Goal: Task Accomplishment & Management: Manage account settings

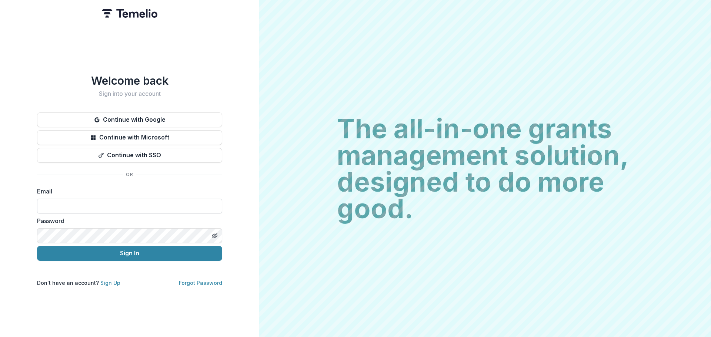
click at [99, 204] on input at bounding box center [129, 206] width 185 height 15
type input "**********"
click at [119, 210] on input "**********" at bounding box center [129, 206] width 185 height 15
click at [119, 209] on input "**********" at bounding box center [129, 206] width 185 height 15
click at [118, 205] on input "**********" at bounding box center [129, 206] width 185 height 15
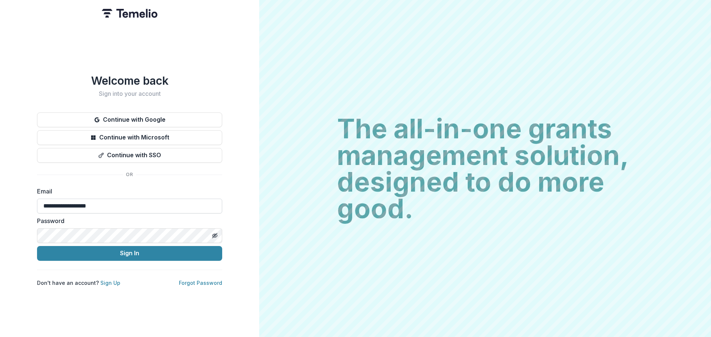
click at [118, 205] on input "**********" at bounding box center [129, 206] width 185 height 15
click at [119, 193] on div "**********" at bounding box center [129, 200] width 185 height 27
click at [115, 199] on input "**********" at bounding box center [129, 206] width 185 height 15
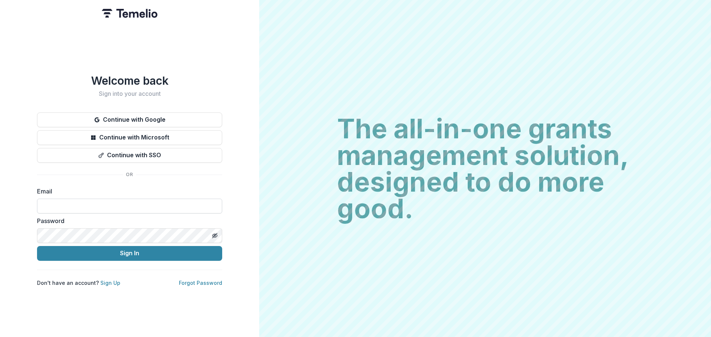
click at [104, 209] on input at bounding box center [129, 206] width 185 height 15
type input "**********"
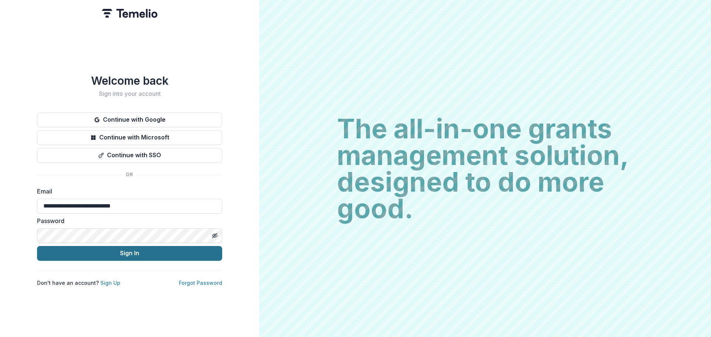
click at [122, 251] on button "Sign In" at bounding box center [129, 253] width 185 height 15
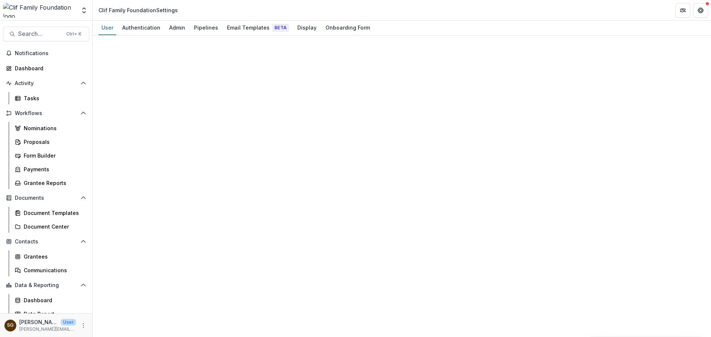
select select "****"
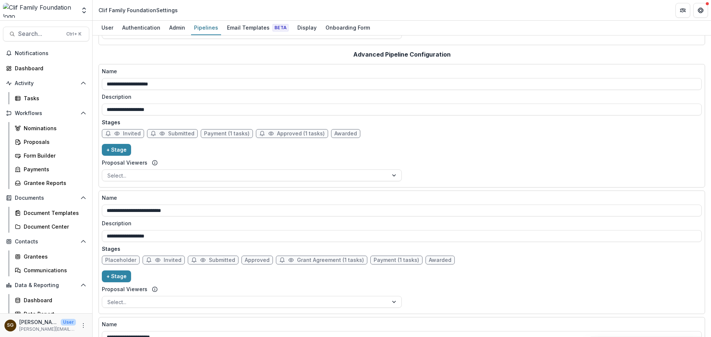
scroll to position [111, 0]
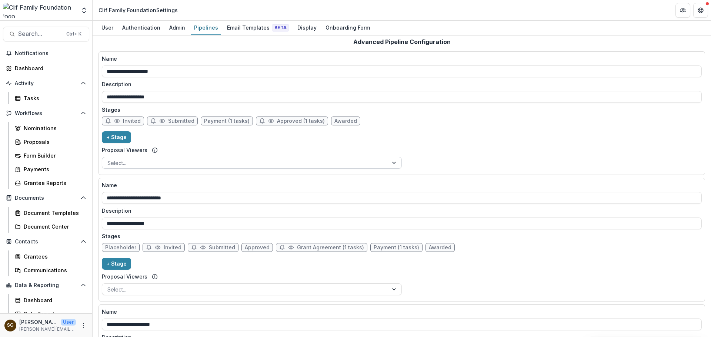
click at [165, 160] on div at bounding box center [245, 163] width 276 height 9
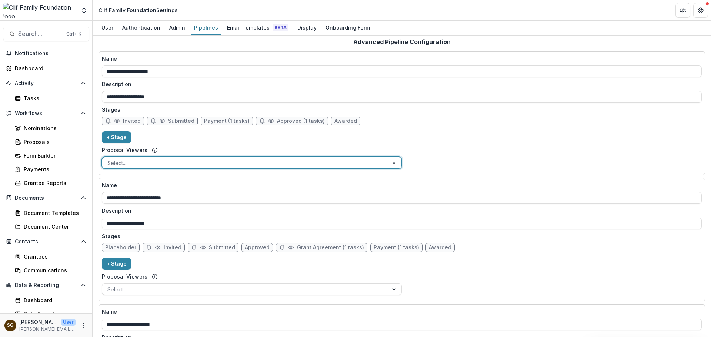
click at [273, 163] on icon "Remove Carrie Walle <carrie@cliffamilyfoundation.org>" at bounding box center [276, 163] width 6 height 6
click at [220, 163] on div at bounding box center [245, 163] width 276 height 9
click at [283, 162] on div at bounding box center [327, 163] width 88 height 9
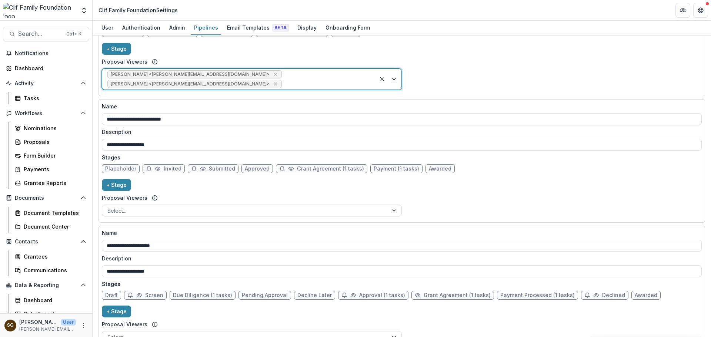
scroll to position [259, 0]
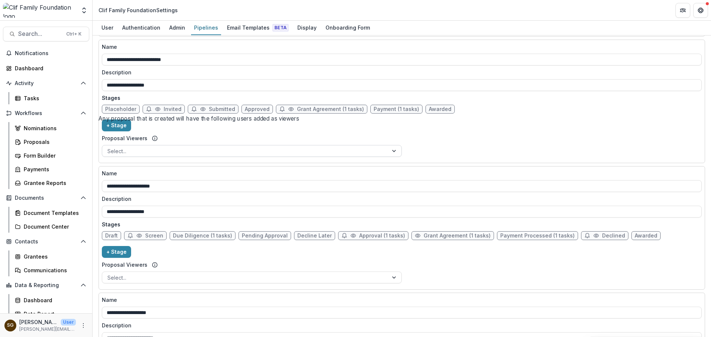
click at [152, 147] on div at bounding box center [245, 151] width 276 height 9
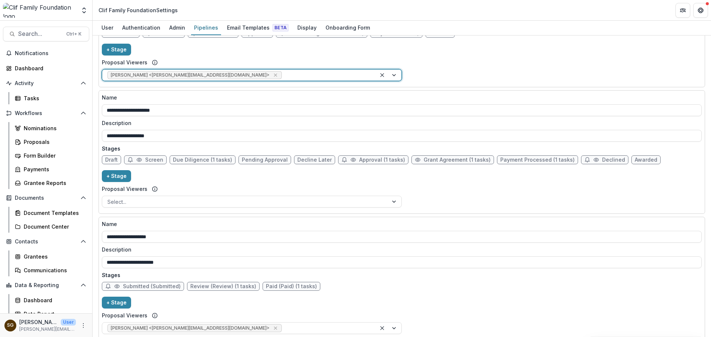
scroll to position [370, 0]
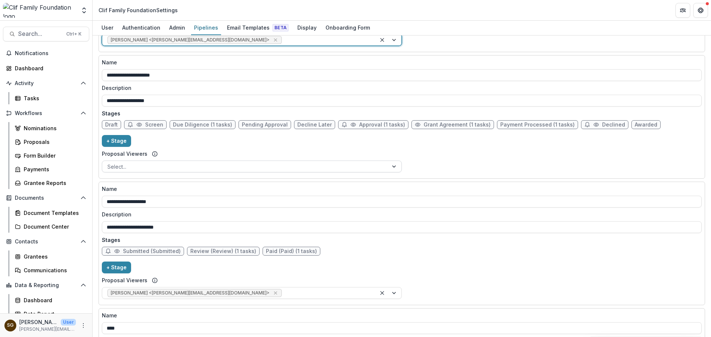
click at [152, 162] on div at bounding box center [245, 166] width 276 height 9
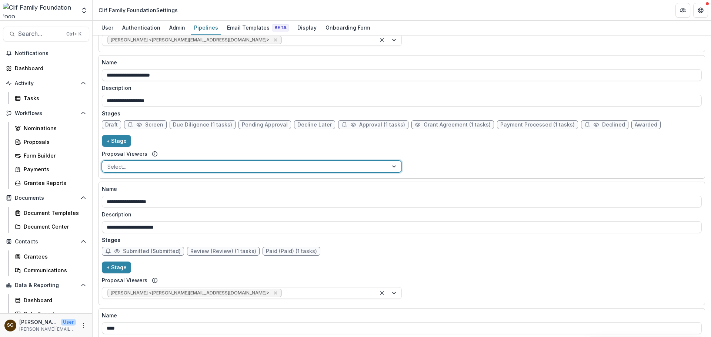
click at [283, 162] on div at bounding box center [327, 166] width 88 height 9
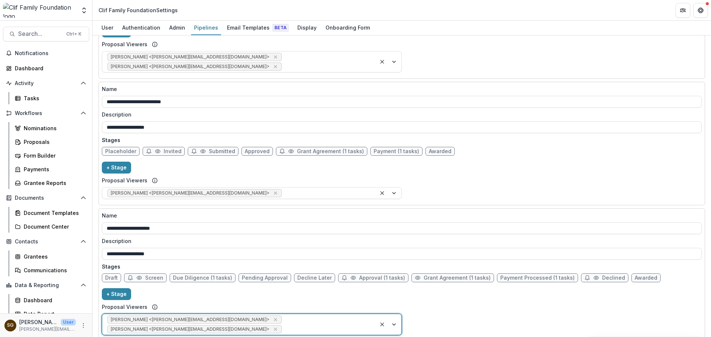
scroll to position [0, 0]
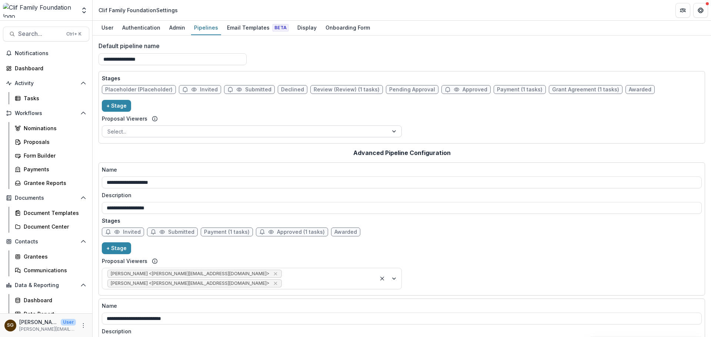
click at [187, 132] on div at bounding box center [245, 131] width 276 height 9
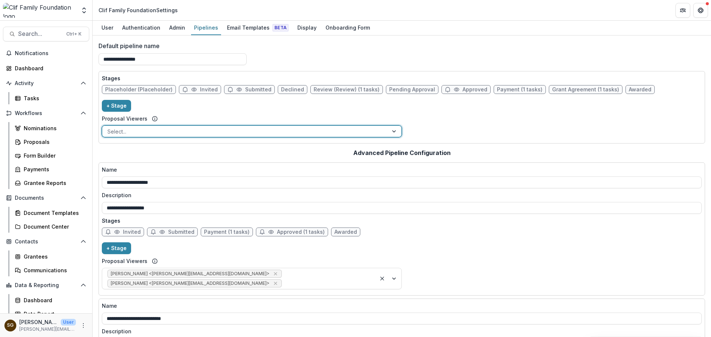
click at [202, 142] on div "Stages Placeholder (Placeholder) Invited Submitted Declined Review (Review) (1 …" at bounding box center [402, 107] width 607 height 73
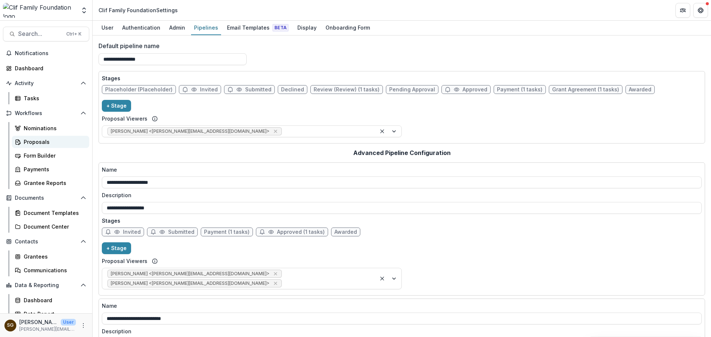
click at [43, 146] on div "Proposals" at bounding box center [54, 142] width 60 height 8
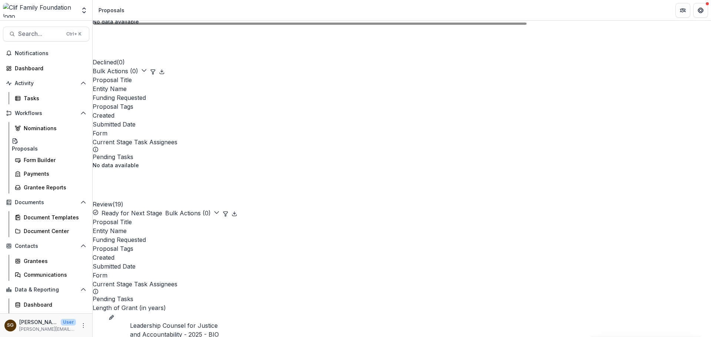
scroll to position [667, 0]
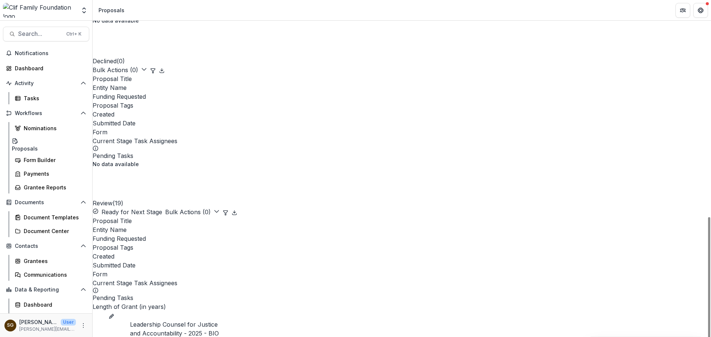
click at [449, 243] on div "Proposal Tags" at bounding box center [402, 247] width 619 height 9
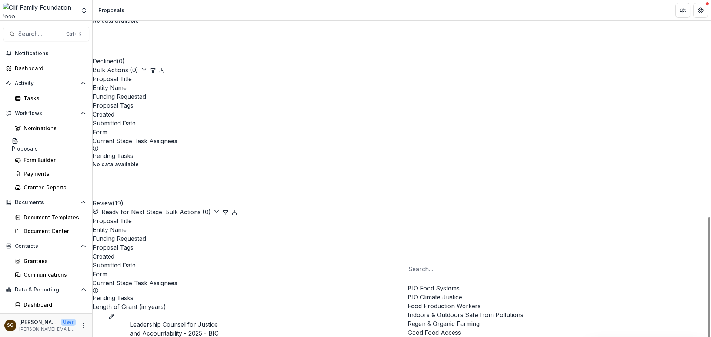
click at [449, 284] on div "BIO Food Systems" at bounding box center [466, 288] width 116 height 9
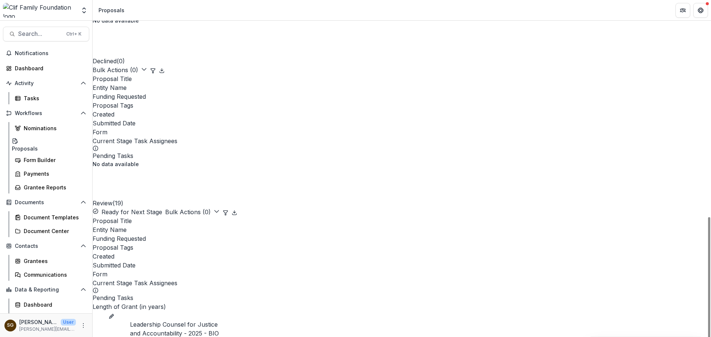
click at [459, 243] on div "Proposal Tags" at bounding box center [402, 247] width 619 height 9
click at [477, 160] on div "No data available" at bounding box center [402, 164] width 619 height 8
click at [93, 217] on span at bounding box center [93, 217] width 0 height 0
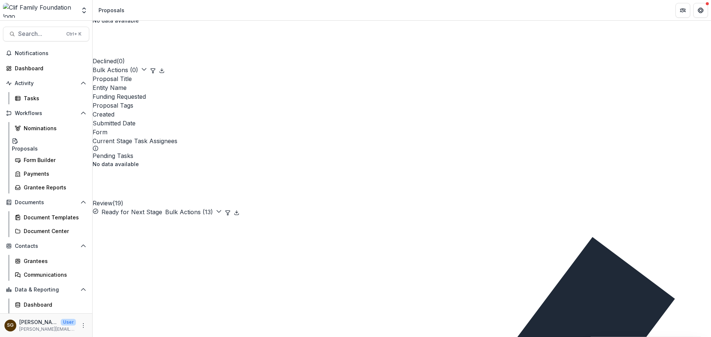
click at [222, 208] on button "Bulk Actions ( 13 )" at bounding box center [193, 212] width 57 height 9
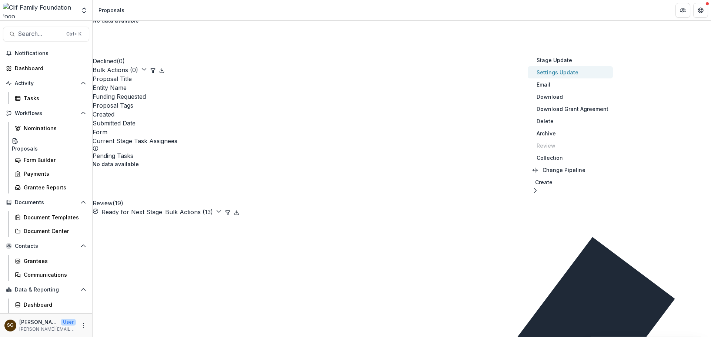
click at [557, 77] on button "Settings Update" at bounding box center [570, 72] width 85 height 12
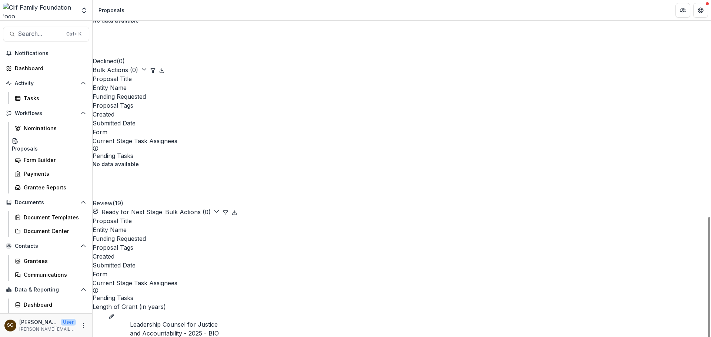
click at [458, 243] on div "Proposal Tags" at bounding box center [402, 247] width 619 height 9
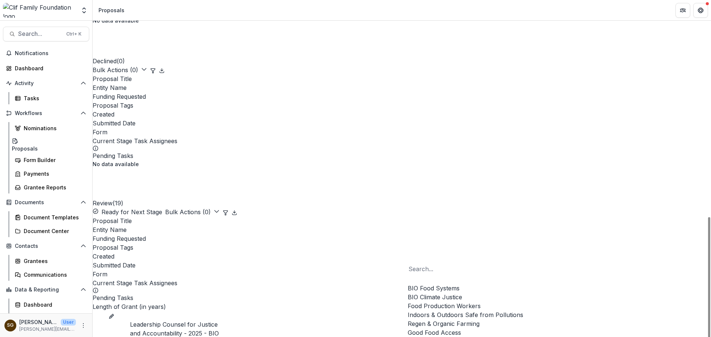
click at [444, 293] on div "BIO Climate Justice" at bounding box center [466, 297] width 116 height 9
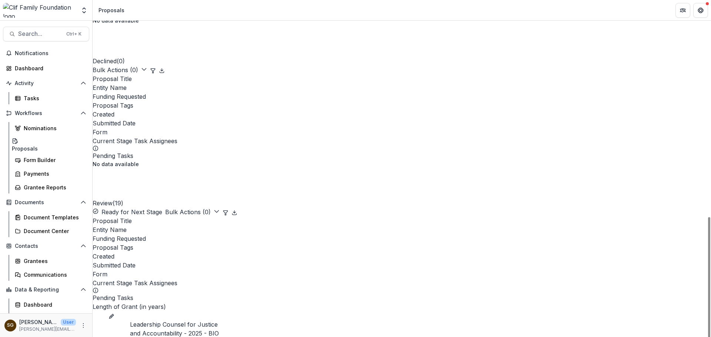
click at [429, 168] on div "Review ( 19 ) Ready for Next Stage Bulk Actions ( 0 )" at bounding box center [402, 192] width 619 height 49
click at [93, 217] on span at bounding box center [93, 217] width 0 height 0
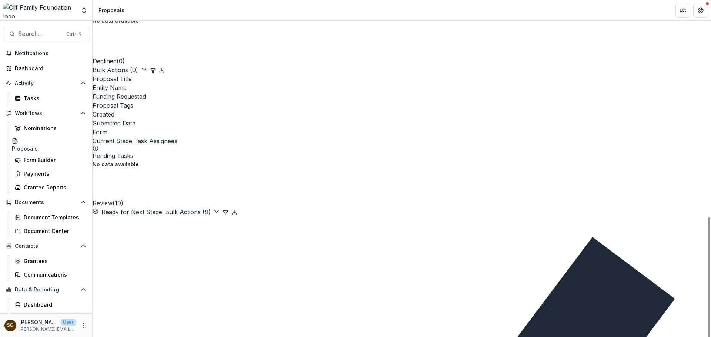
scroll to position [27, 0]
click at [220, 208] on button "Bulk Actions ( 9 )" at bounding box center [192, 212] width 54 height 9
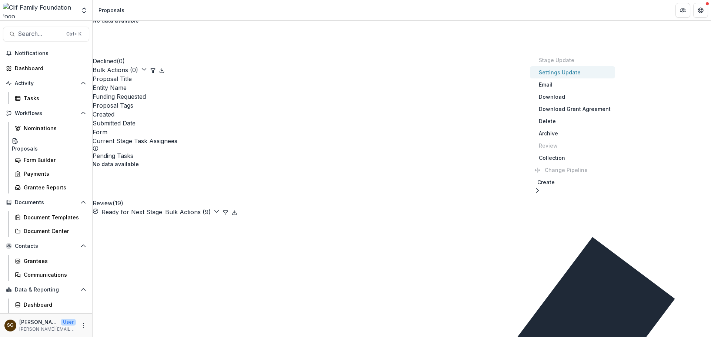
click at [557, 72] on button "Settings Update" at bounding box center [572, 72] width 85 height 12
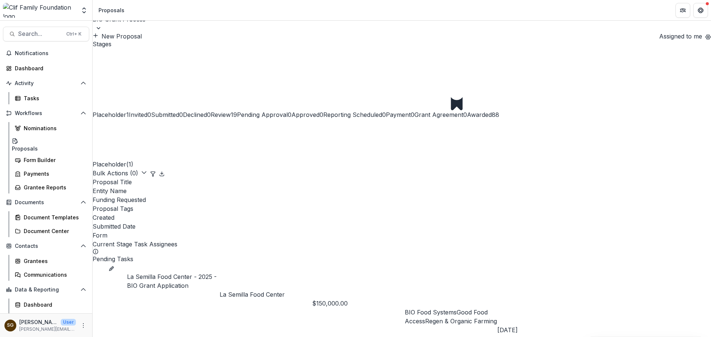
scroll to position [0, 0]
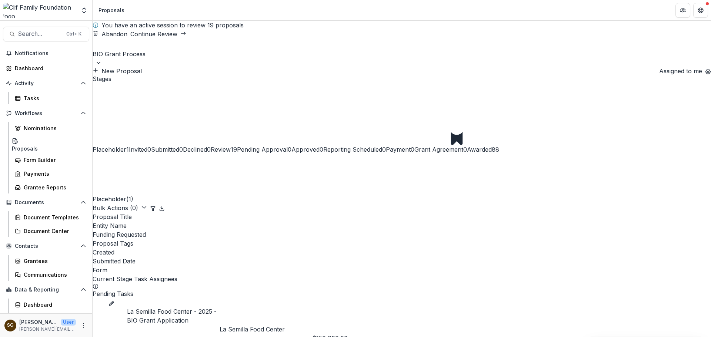
click at [186, 30] on link "Continue Review" at bounding box center [158, 33] width 56 height 7
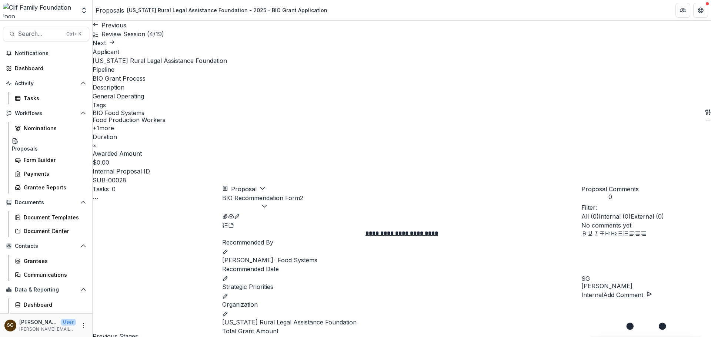
scroll to position [519, 0]
click at [303, 194] on button "BIO Recommendation Form 2" at bounding box center [262, 203] width 81 height 18
click at [327, 216] on span "BIO Grant Application" at bounding box center [334, 220] width 89 height 8
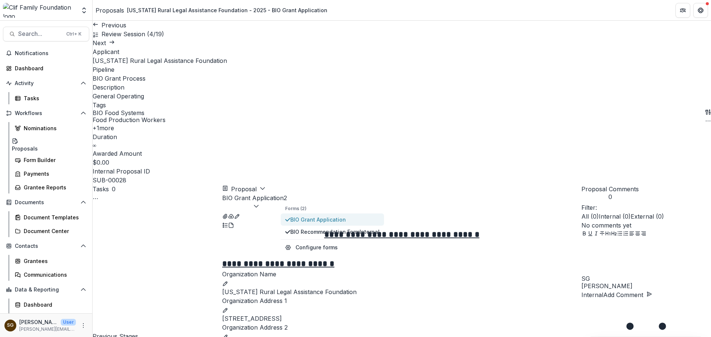
scroll to position [559, 0]
